Goal: Transaction & Acquisition: Book appointment/travel/reservation

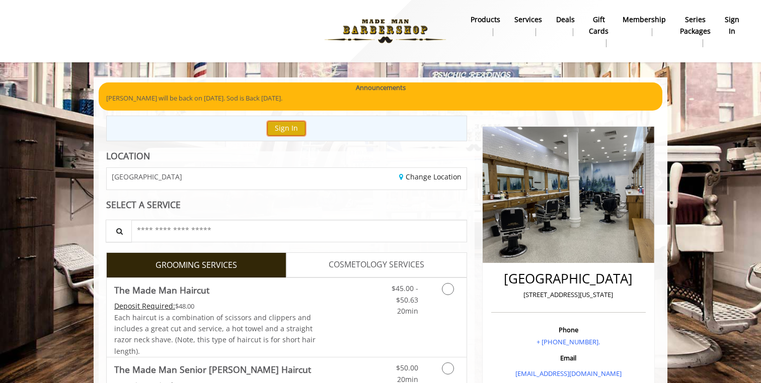
click at [294, 129] on button "Sign In" at bounding box center [286, 128] width 38 height 15
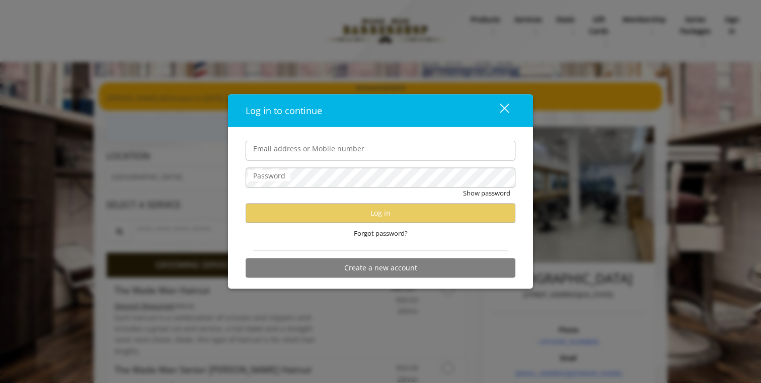
type input "**********"
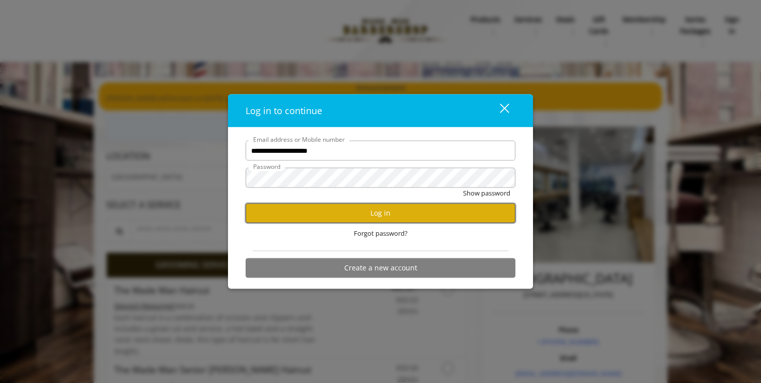
click at [340, 212] on button "Log in" at bounding box center [381, 213] width 270 height 20
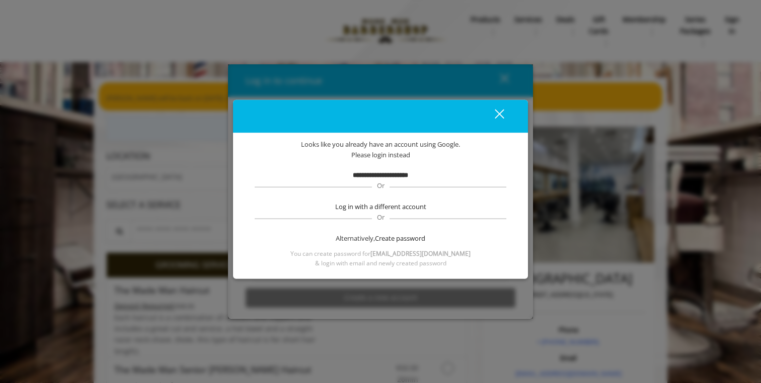
click at [502, 110] on div "close" at bounding box center [493, 116] width 20 height 15
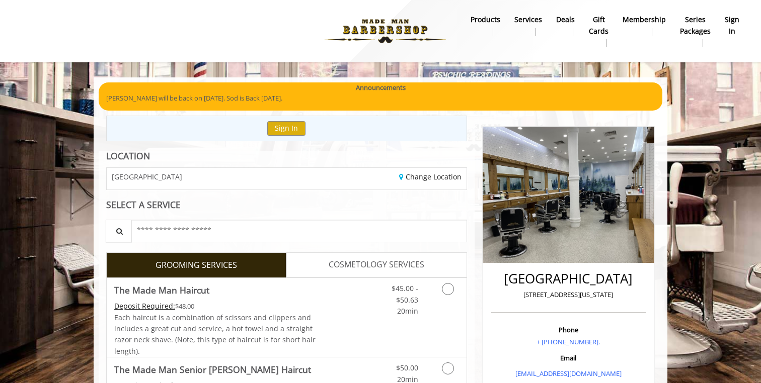
click at [733, 22] on b "sign in" at bounding box center [732, 25] width 15 height 23
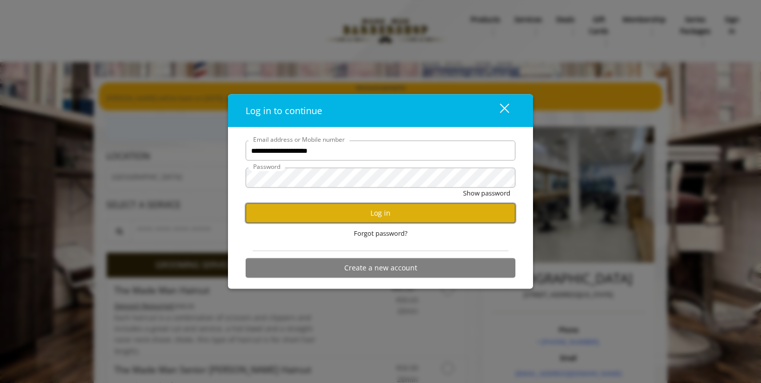
click at [383, 217] on button "Log in" at bounding box center [381, 213] width 270 height 20
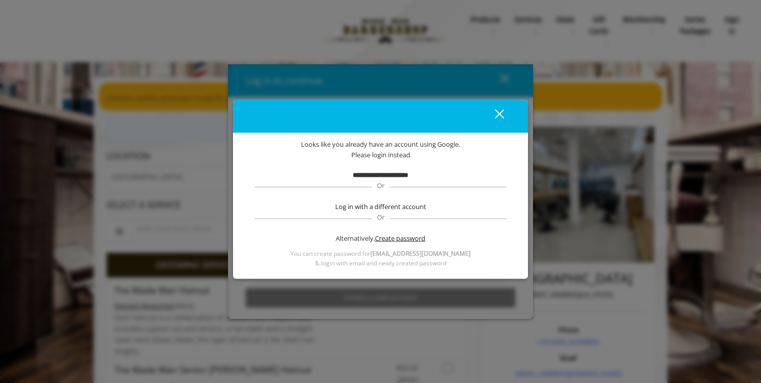
click at [407, 235] on span "Create password" at bounding box center [400, 238] width 50 height 11
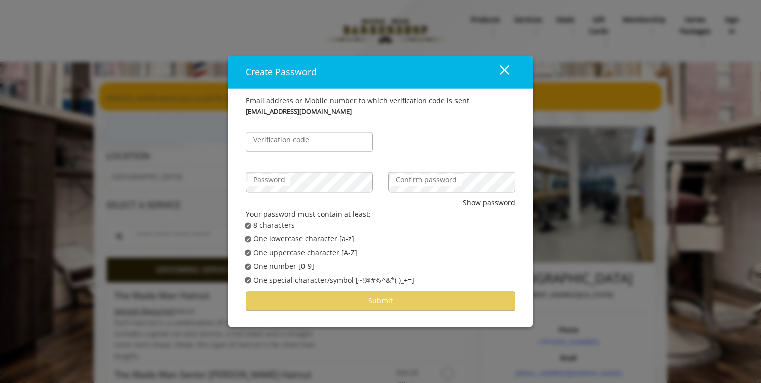
click at [276, 142] on label "Verification code" at bounding box center [281, 140] width 66 height 11
click at [276, 142] on input "Verification code" at bounding box center [309, 142] width 127 height 20
type input "******"
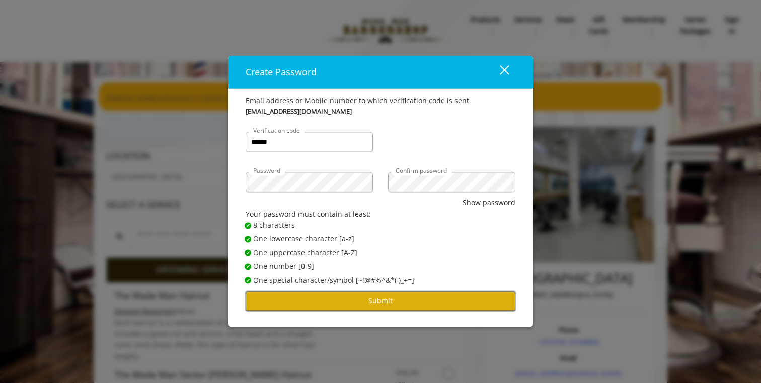
click at [359, 304] on button "Submit" at bounding box center [381, 301] width 270 height 20
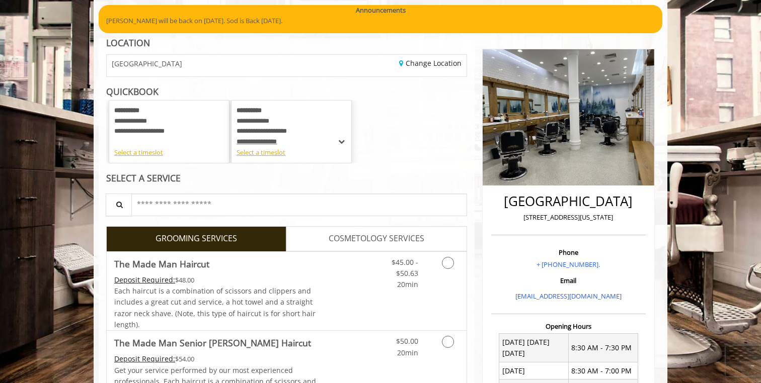
scroll to position [81, 0]
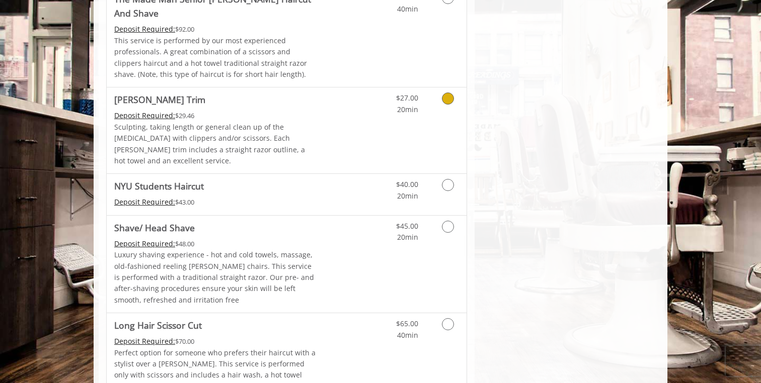
click at [446, 93] on icon "Grooming services" at bounding box center [448, 99] width 12 height 12
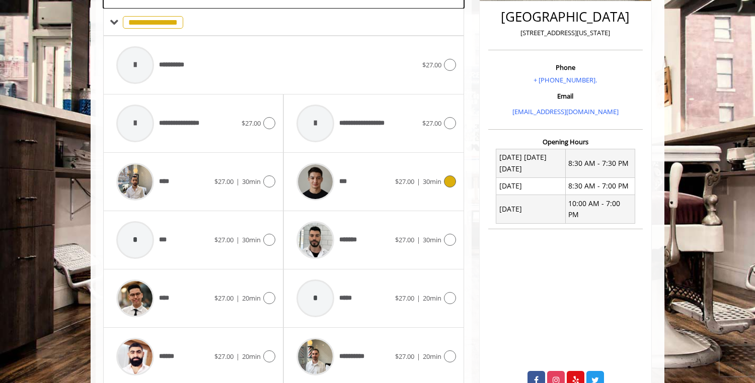
scroll to position [259, 0]
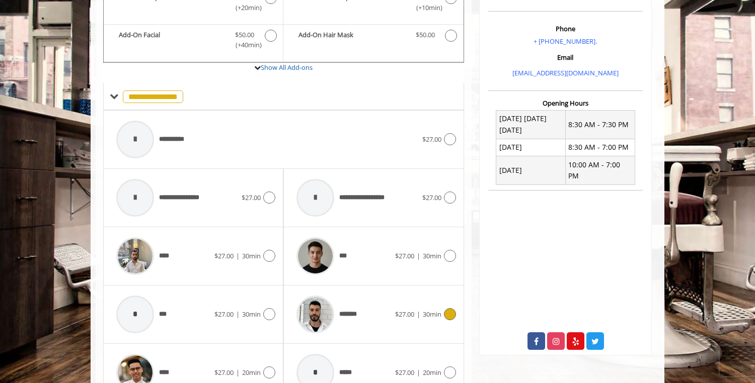
click at [447, 308] on icon at bounding box center [450, 314] width 12 height 12
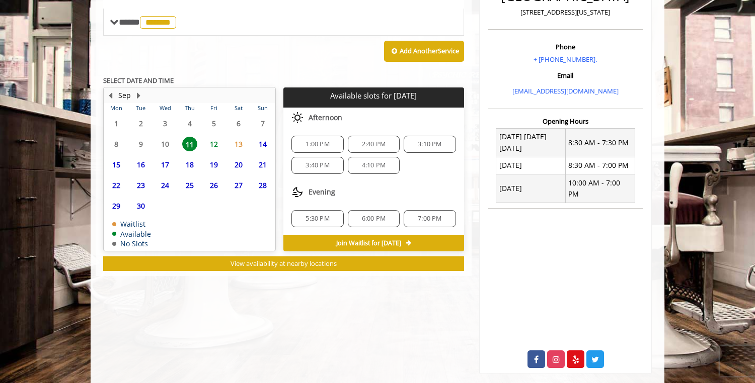
scroll to position [287, 0]
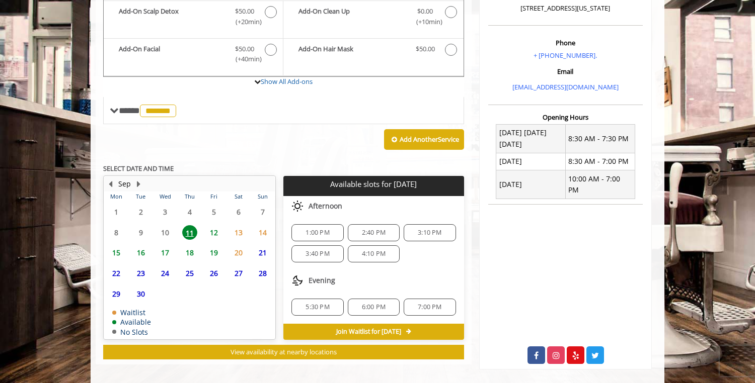
click at [215, 225] on span "12" at bounding box center [213, 232] width 15 height 15
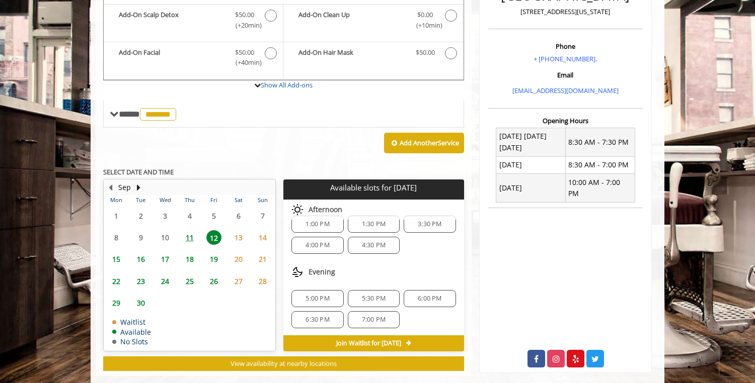
scroll to position [86, 0]
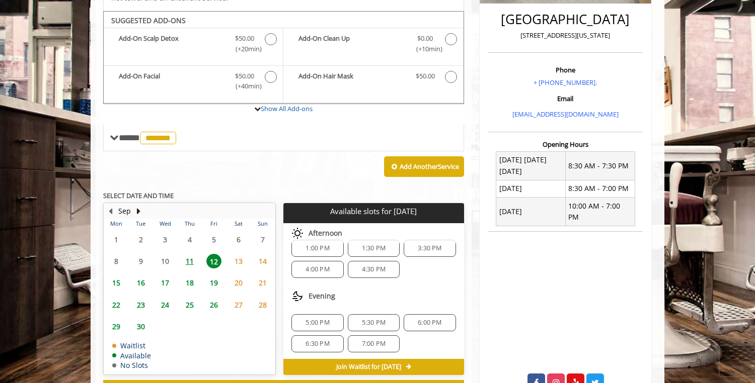
click at [380, 319] on span "5:30 PM" at bounding box center [374, 323] width 24 height 8
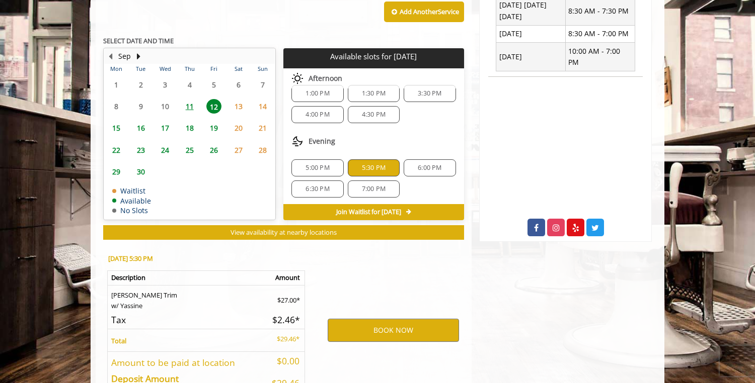
scroll to position [471, 0]
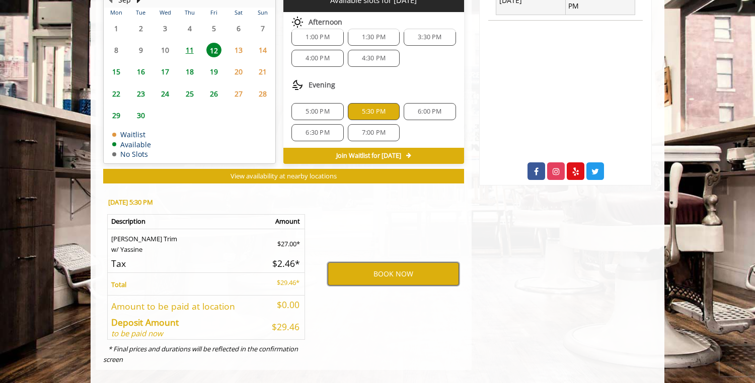
click at [406, 267] on button "BOOK NOW" at bounding box center [393, 274] width 131 height 23
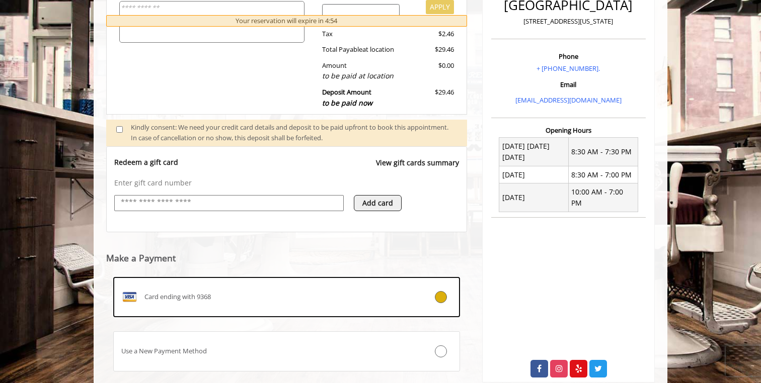
scroll to position [336, 0]
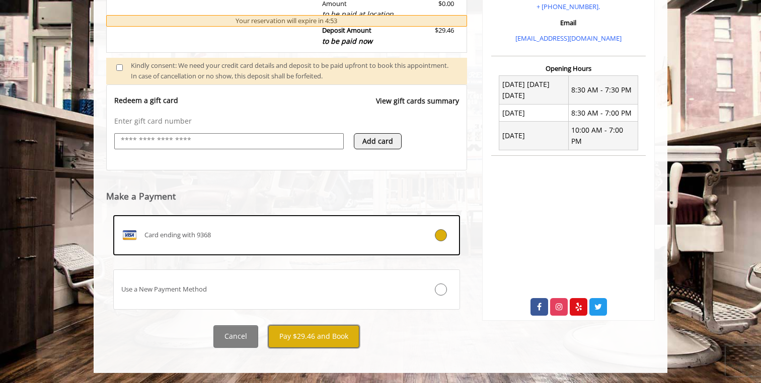
click at [319, 337] on button "Pay $29.46 and Book" at bounding box center [313, 337] width 91 height 23
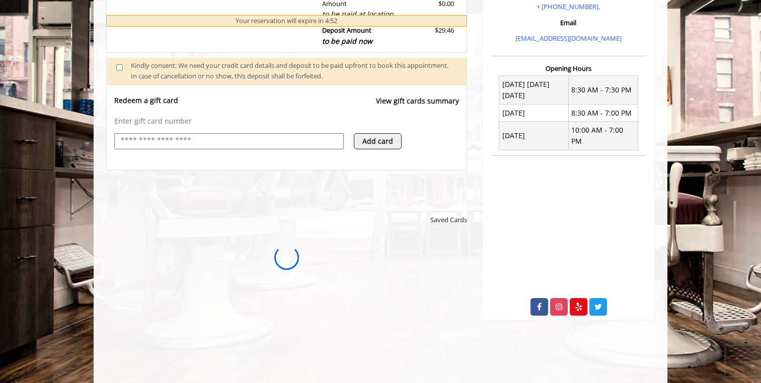
scroll to position [0, 0]
